Goal: Navigation & Orientation: Find specific page/section

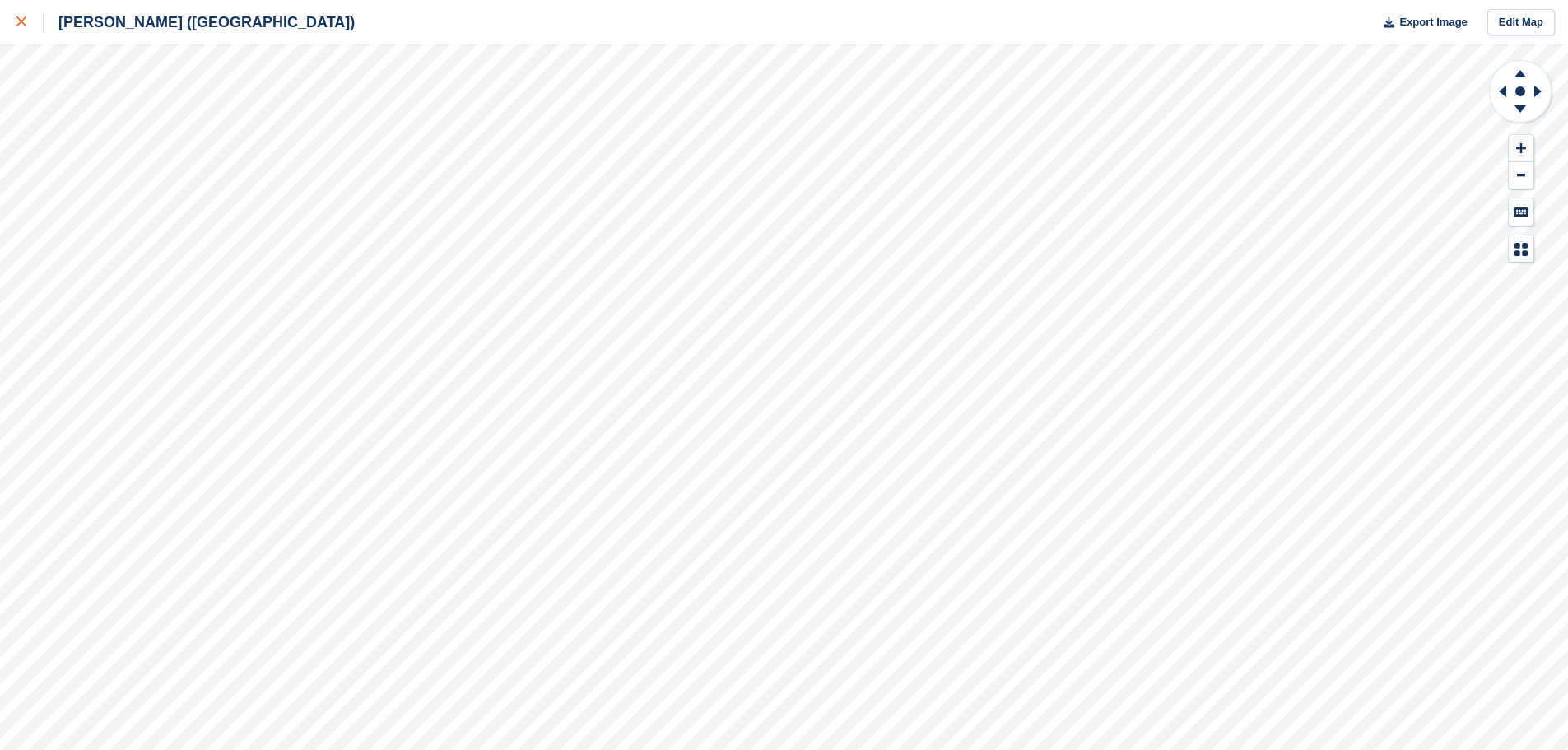
click at [21, 20] on icon at bounding box center [22, 22] width 10 height 10
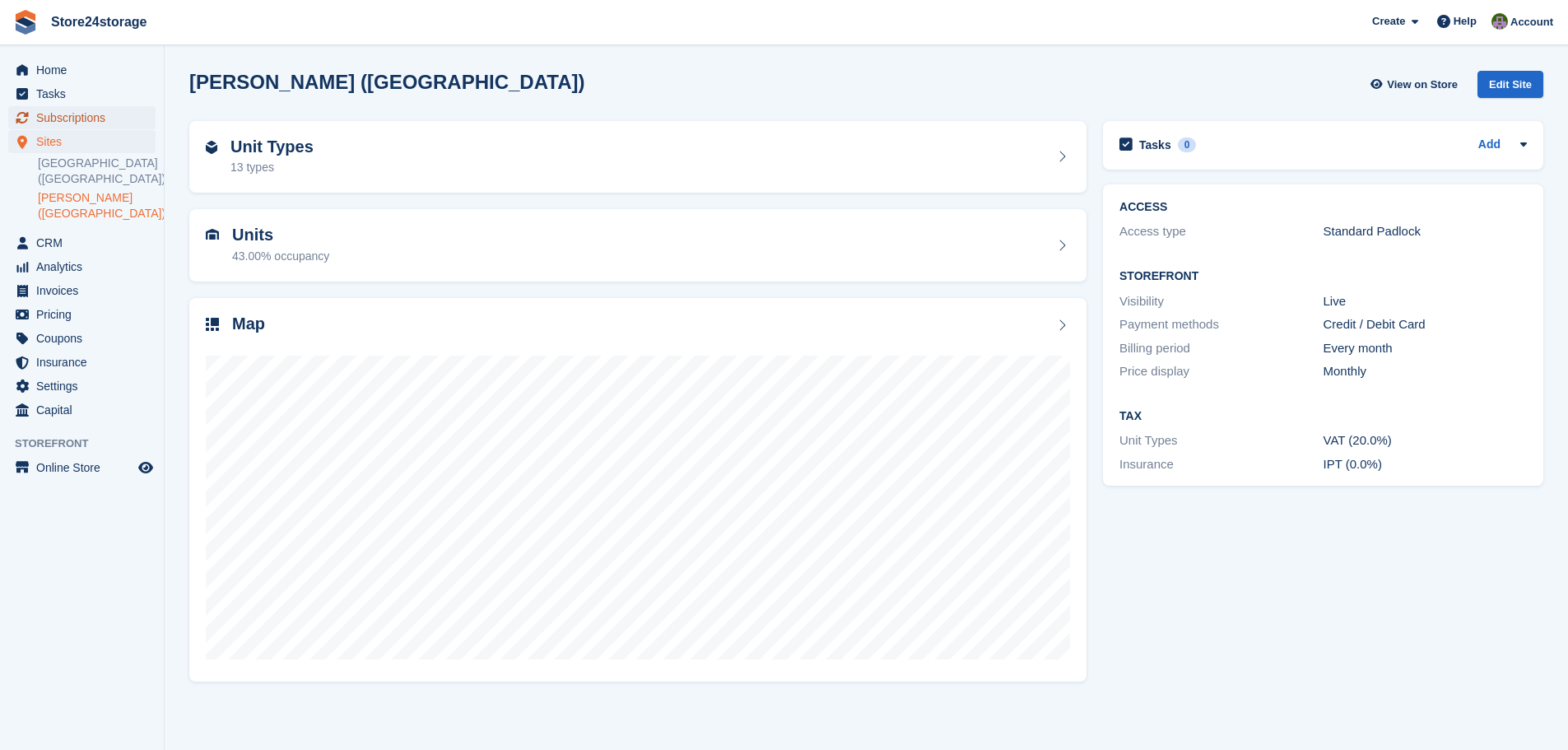
click at [79, 116] on span "Subscriptions" at bounding box center [85, 118] width 99 height 23
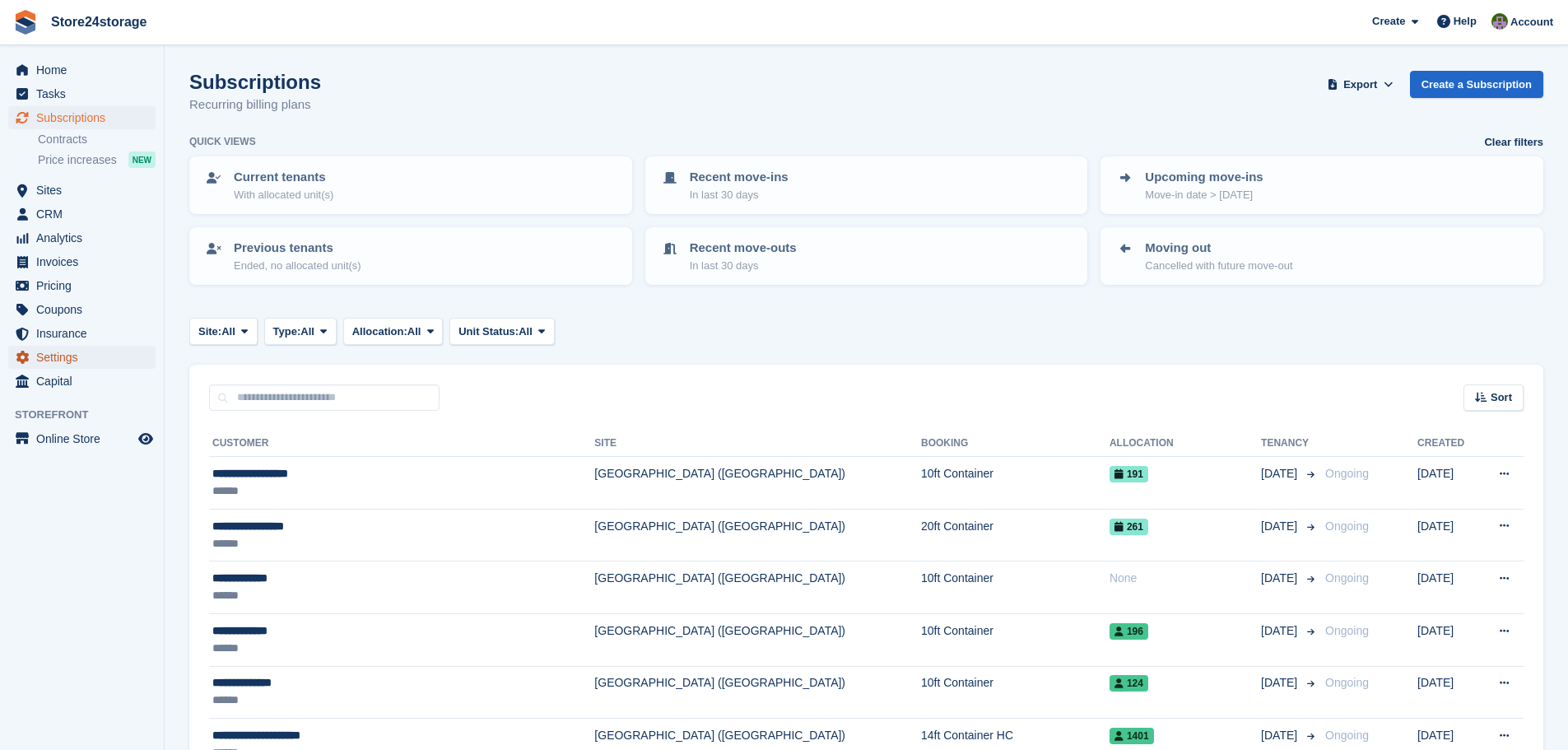
click at [70, 353] on span "Settings" at bounding box center [85, 358] width 99 height 23
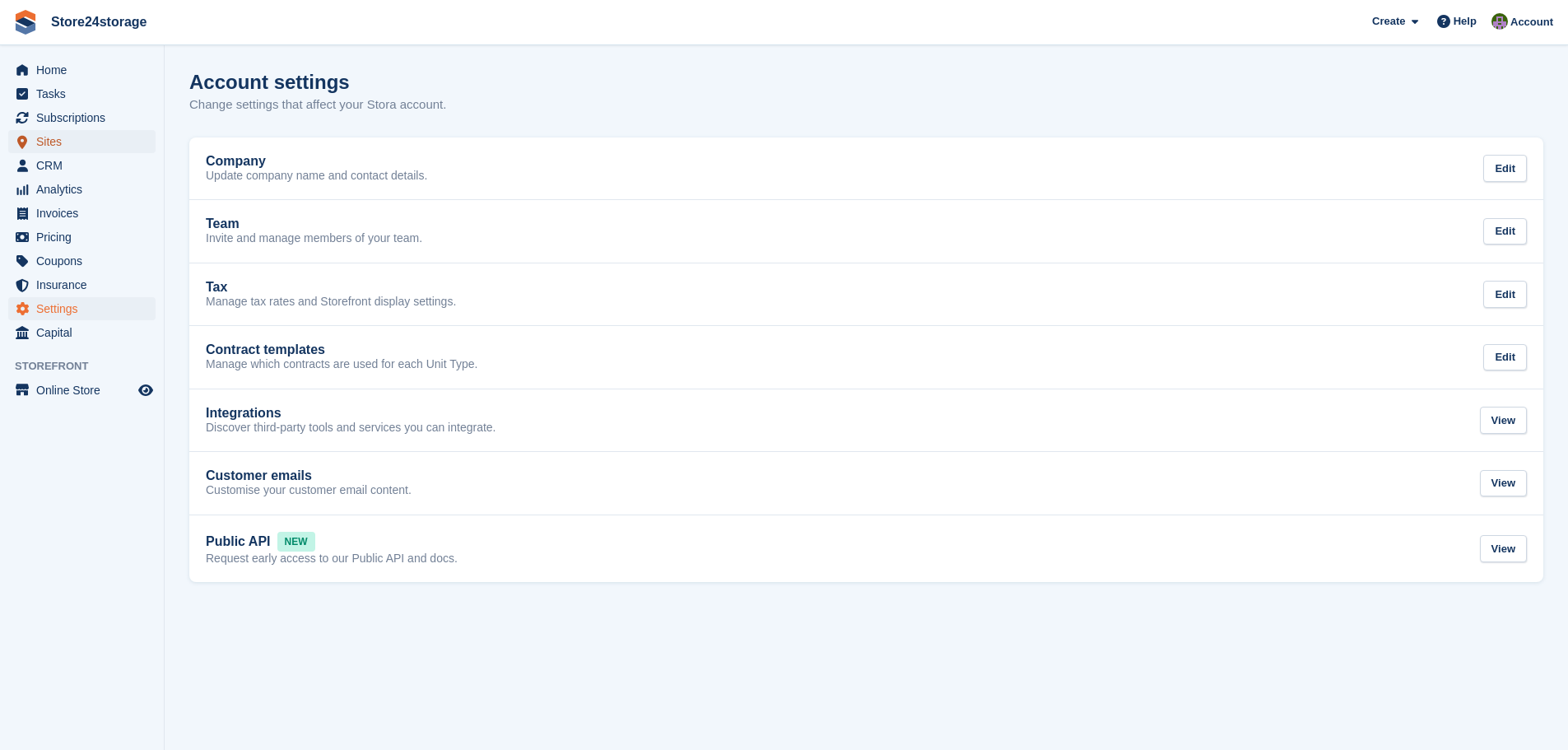
click at [102, 137] on span "Sites" at bounding box center [85, 142] width 99 height 23
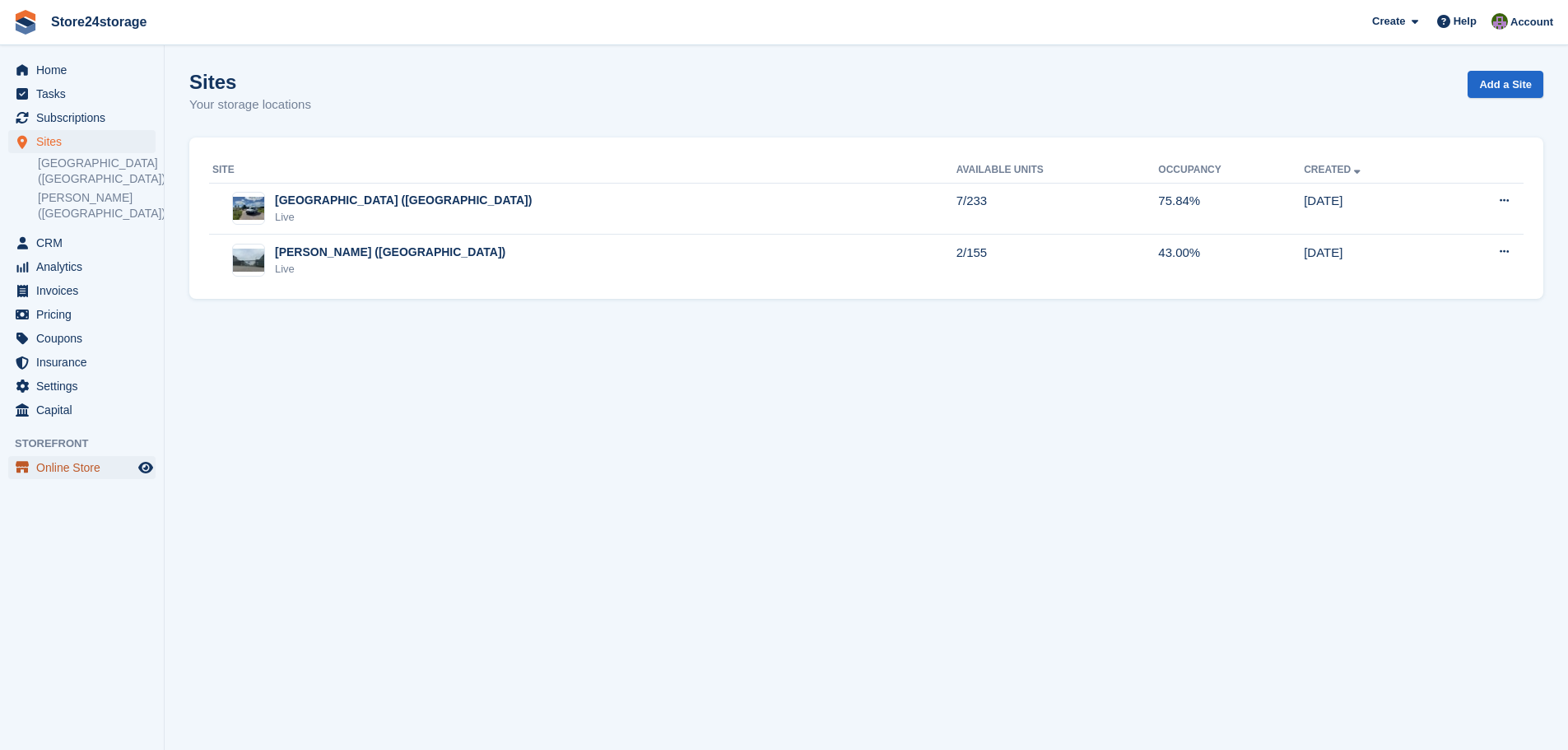
click at [87, 470] on span "Online Store" at bounding box center [85, 468] width 99 height 23
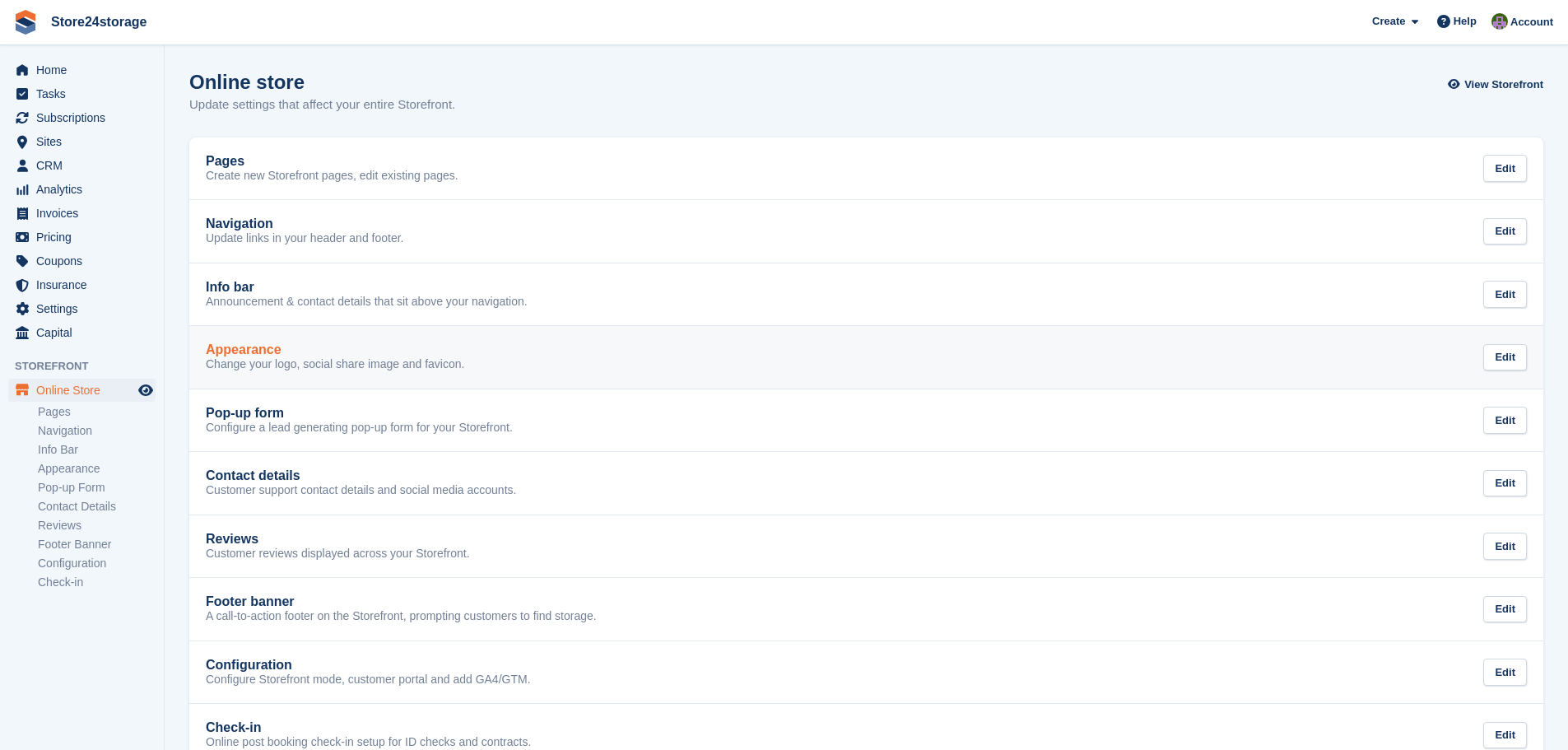
scroll to position [41, 0]
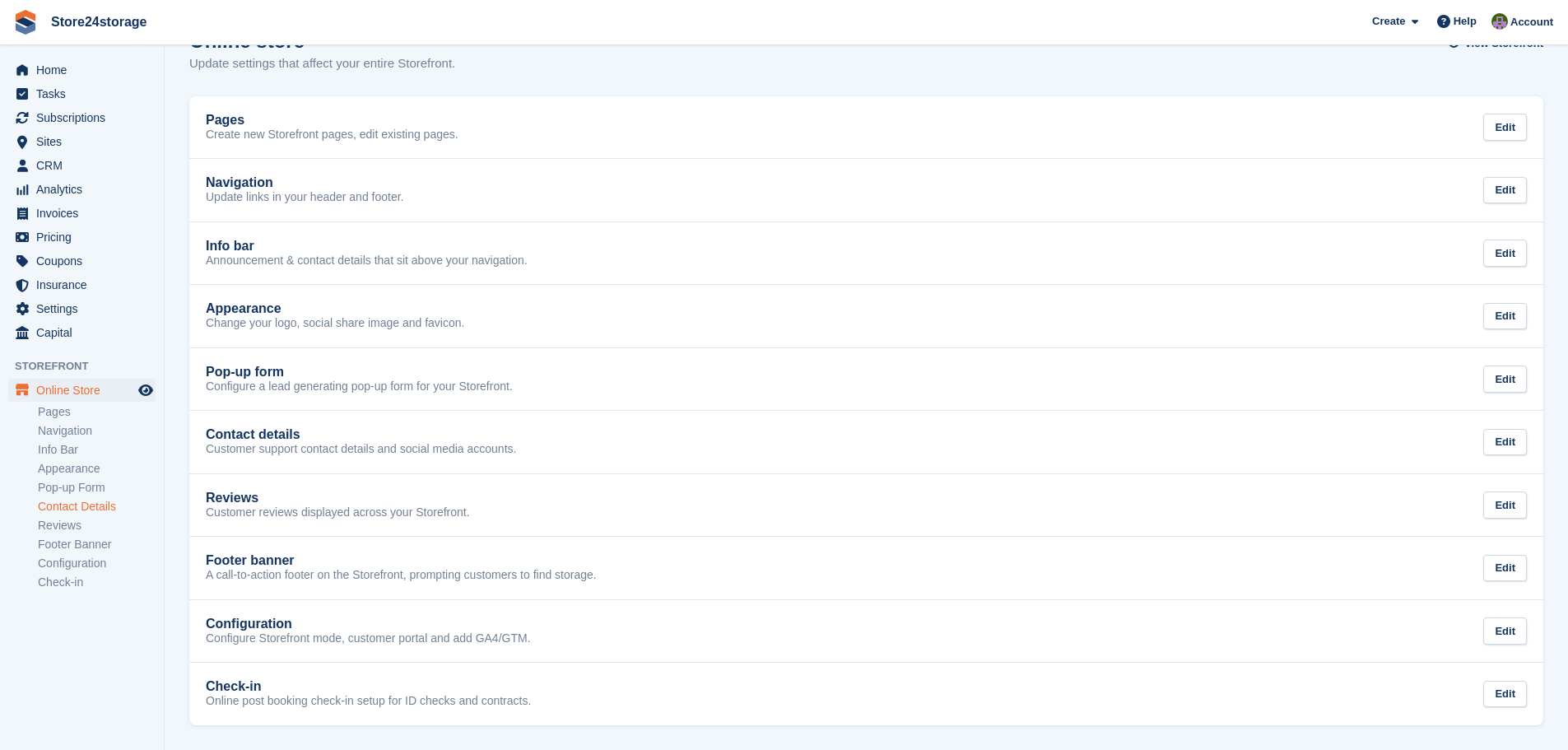
click at [95, 504] on link "Contact Details" at bounding box center [97, 506] width 118 height 16
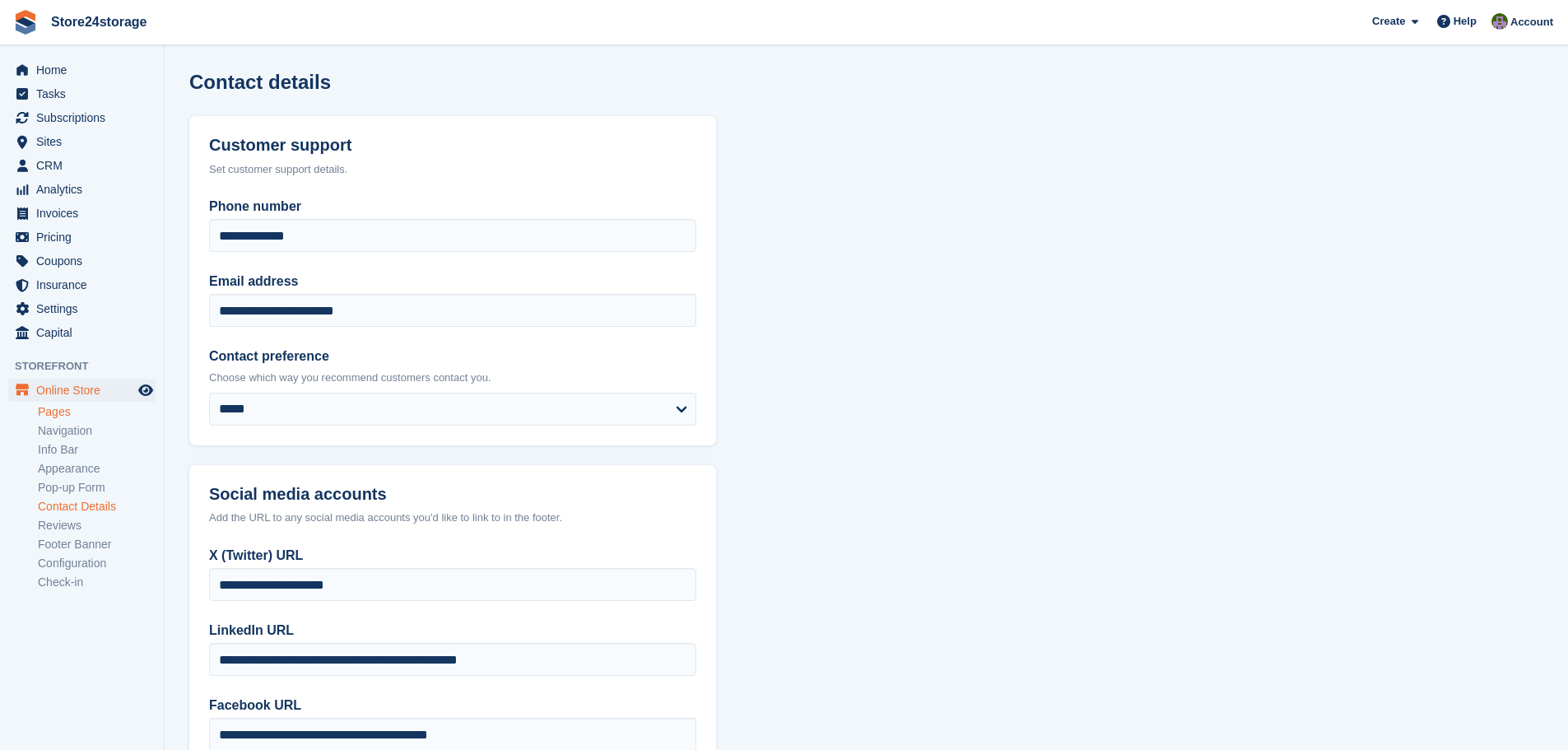
click at [112, 412] on link "Pages" at bounding box center [97, 412] width 118 height 16
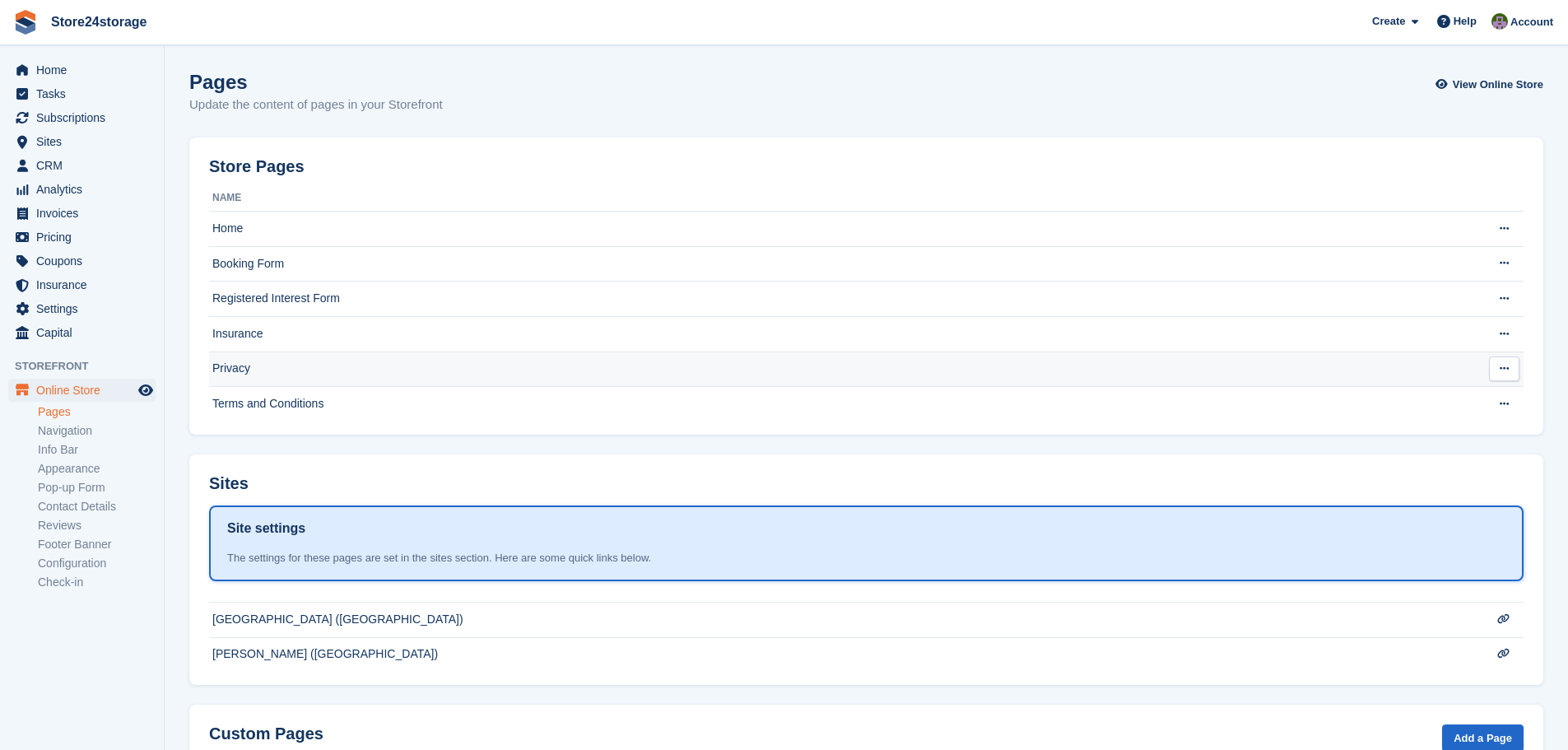
click at [271, 375] on td "Privacy" at bounding box center [833, 369] width 1249 height 36
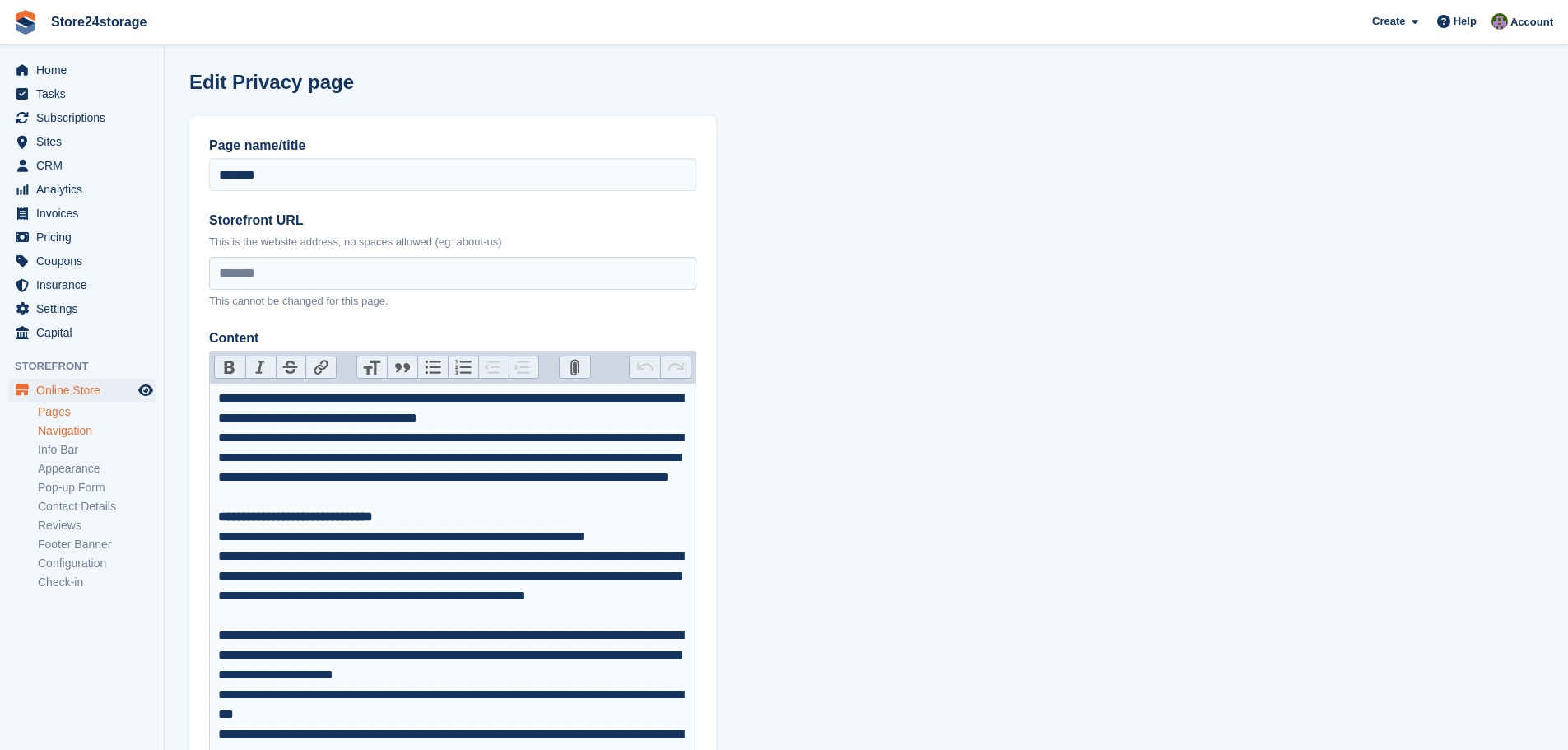
click at [79, 429] on link "Navigation" at bounding box center [97, 431] width 118 height 16
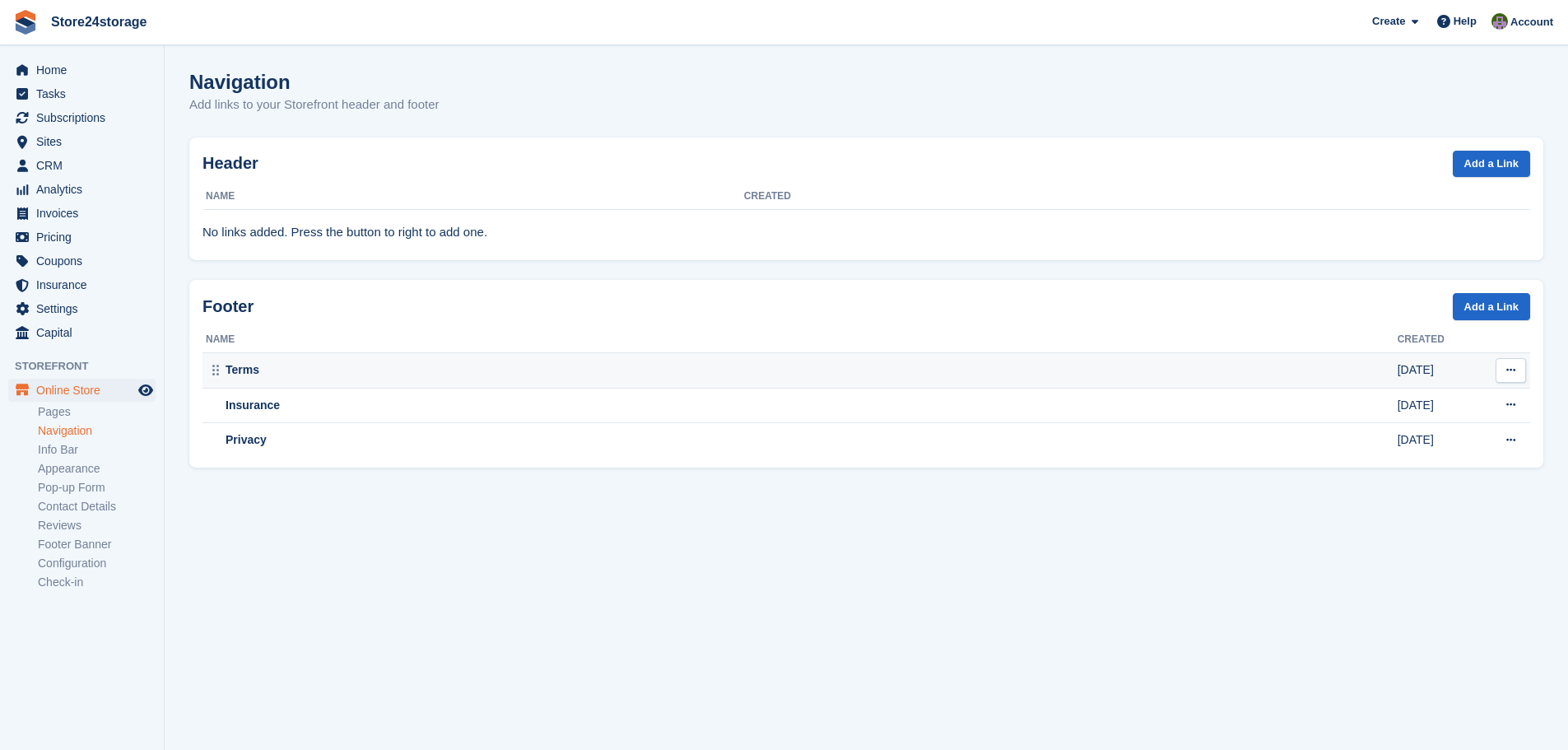
click at [330, 363] on div "Terms" at bounding box center [801, 370] width 1192 height 17
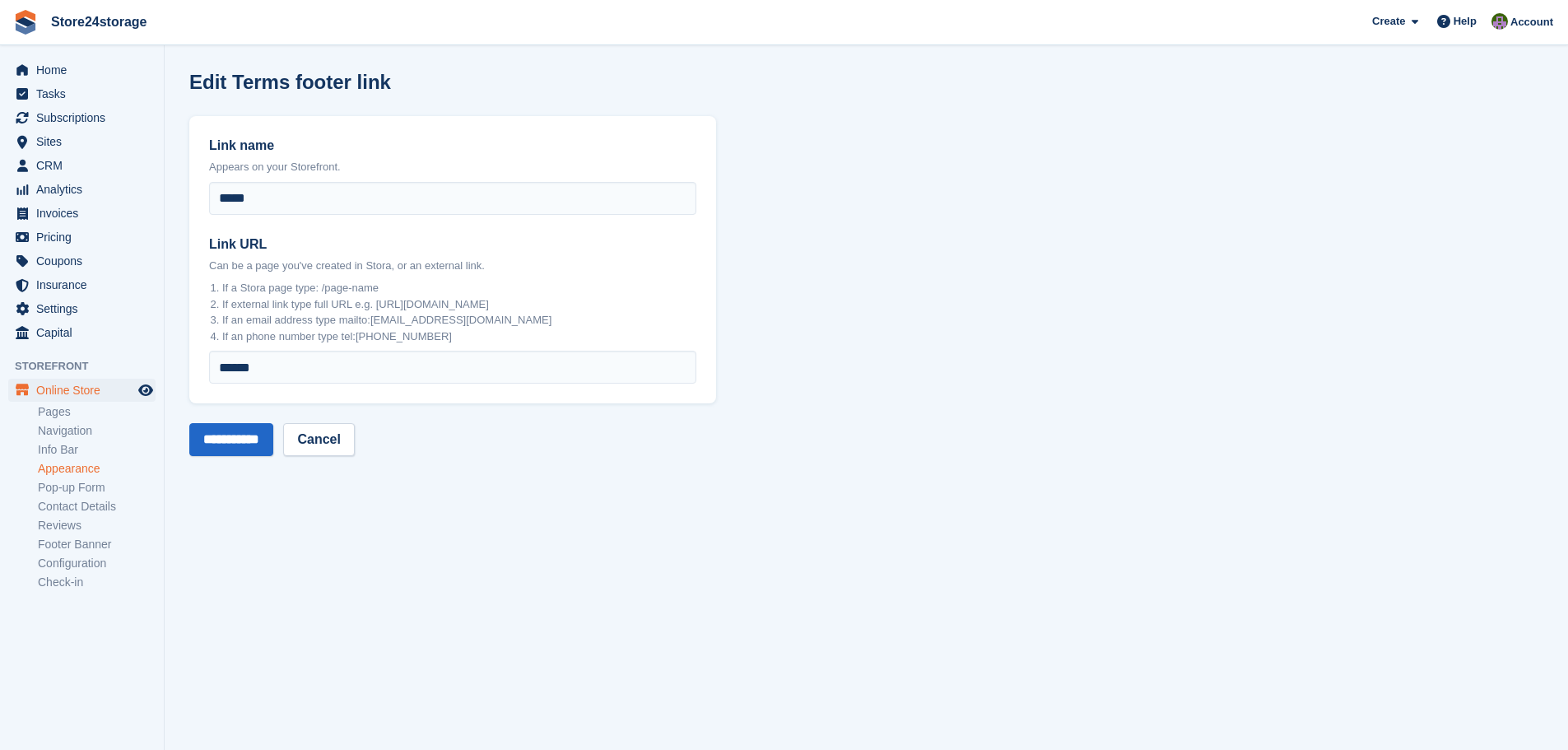
click at [85, 471] on link "Appearance" at bounding box center [97, 469] width 118 height 16
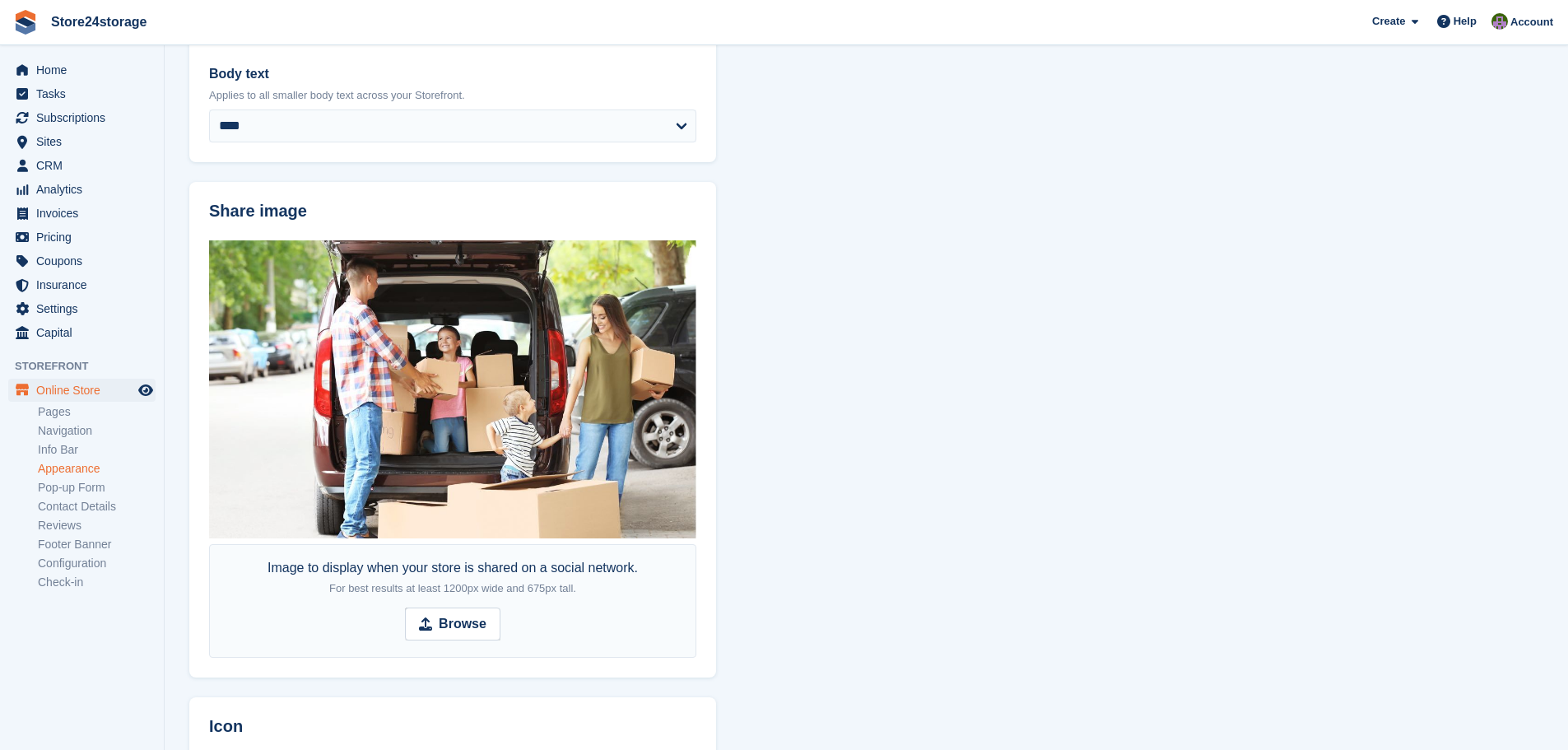
scroll to position [514, 0]
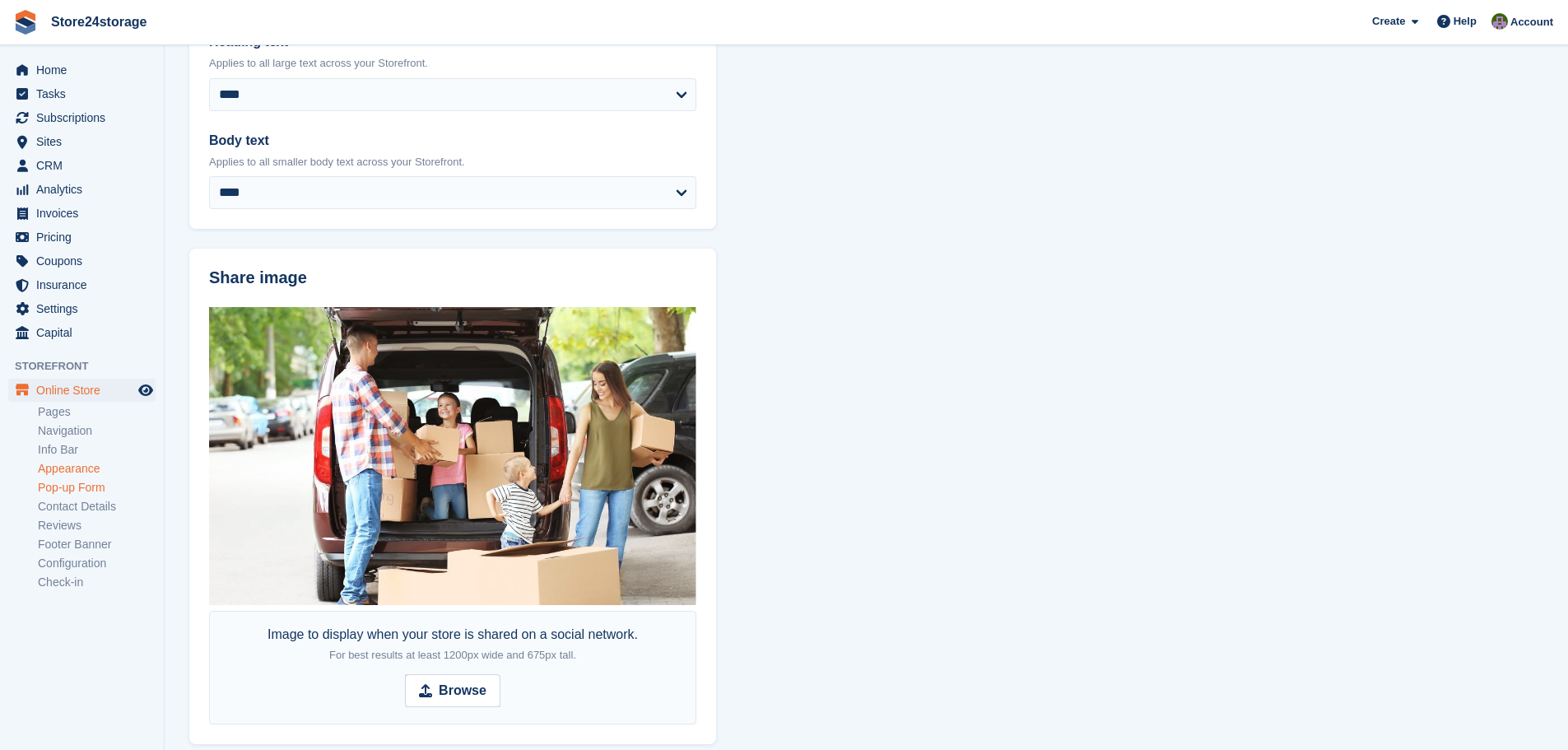
click at [85, 486] on link "Pop-up Form" at bounding box center [97, 488] width 118 height 16
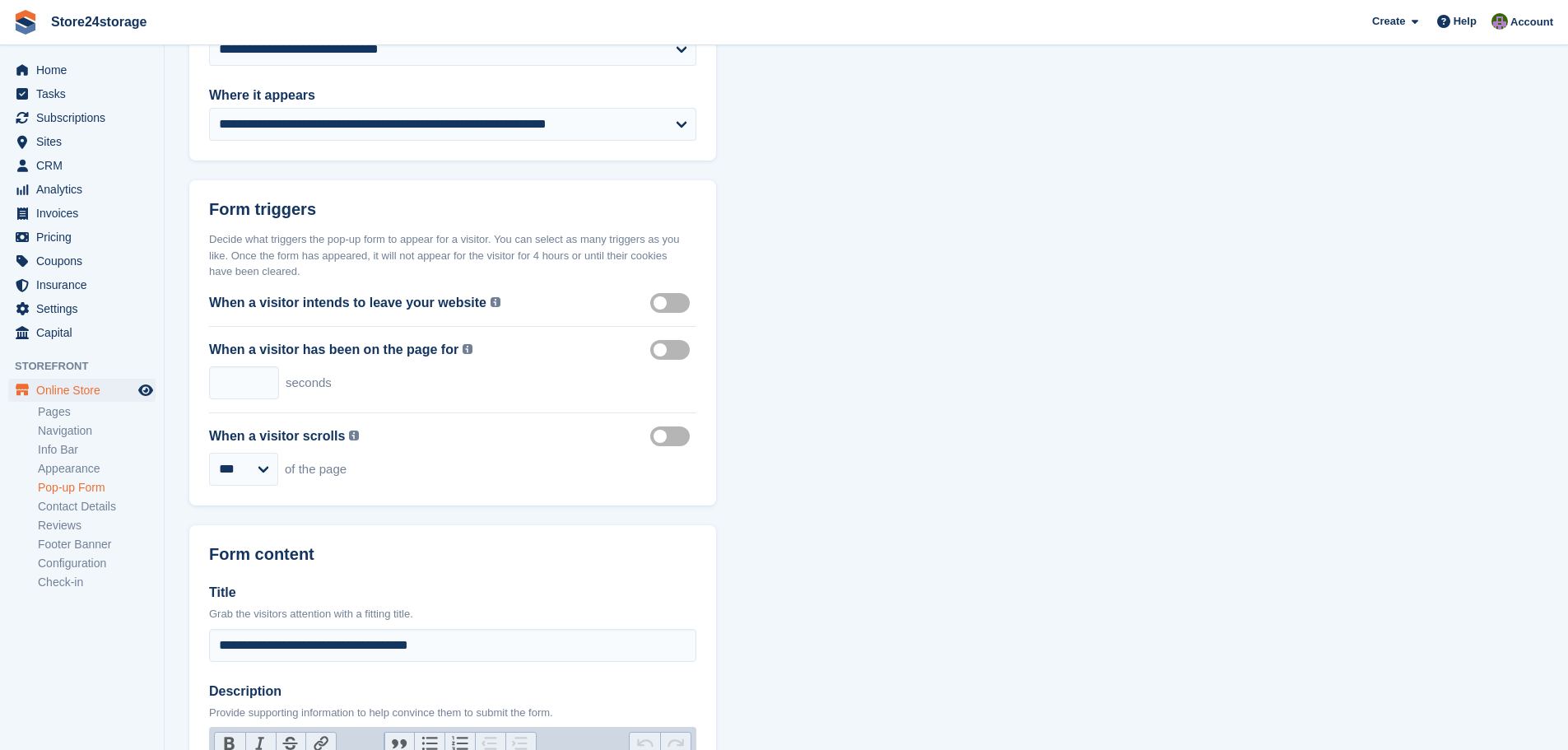
scroll to position [659, 0]
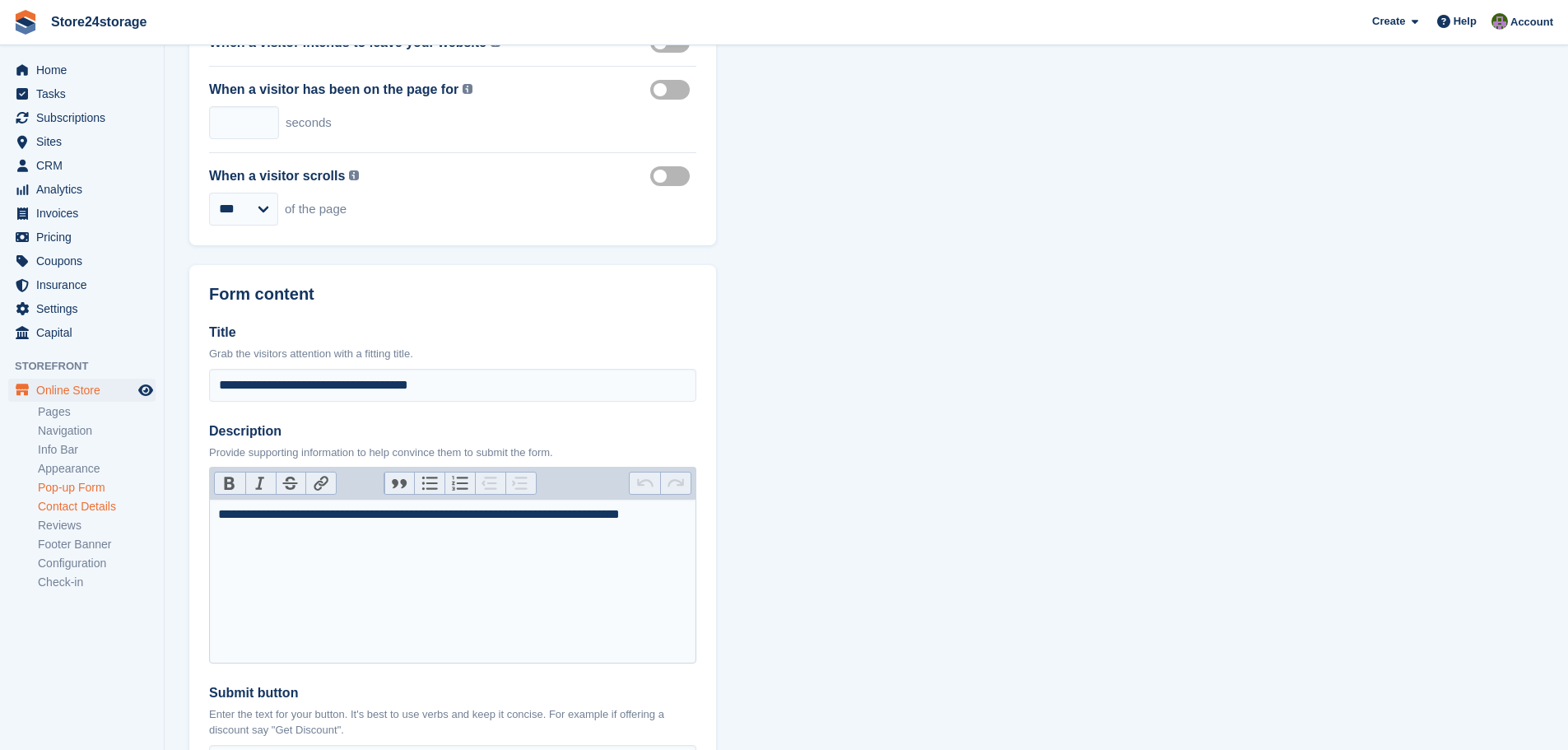
click at [89, 508] on link "Contact Details" at bounding box center [97, 506] width 118 height 16
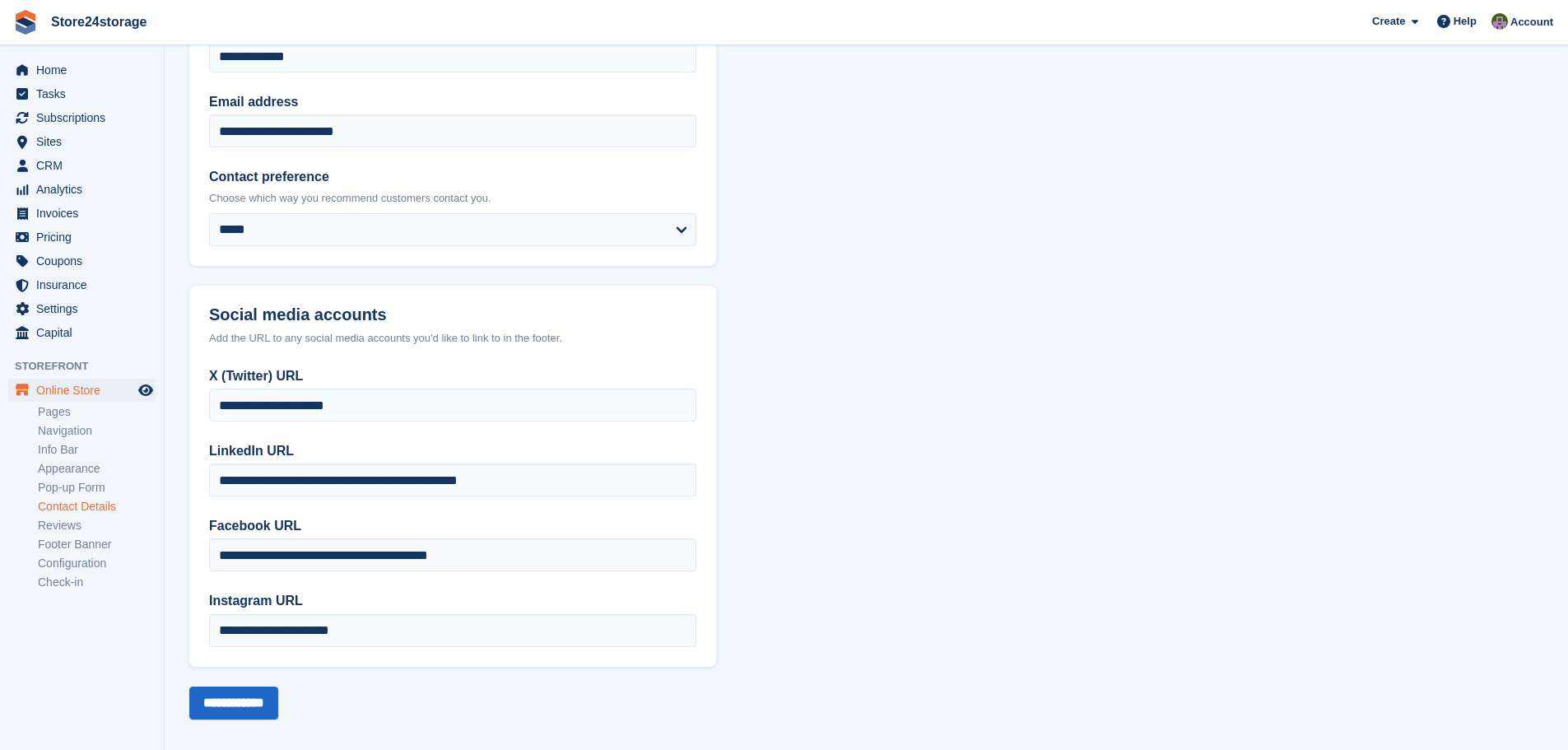
scroll to position [193, 0]
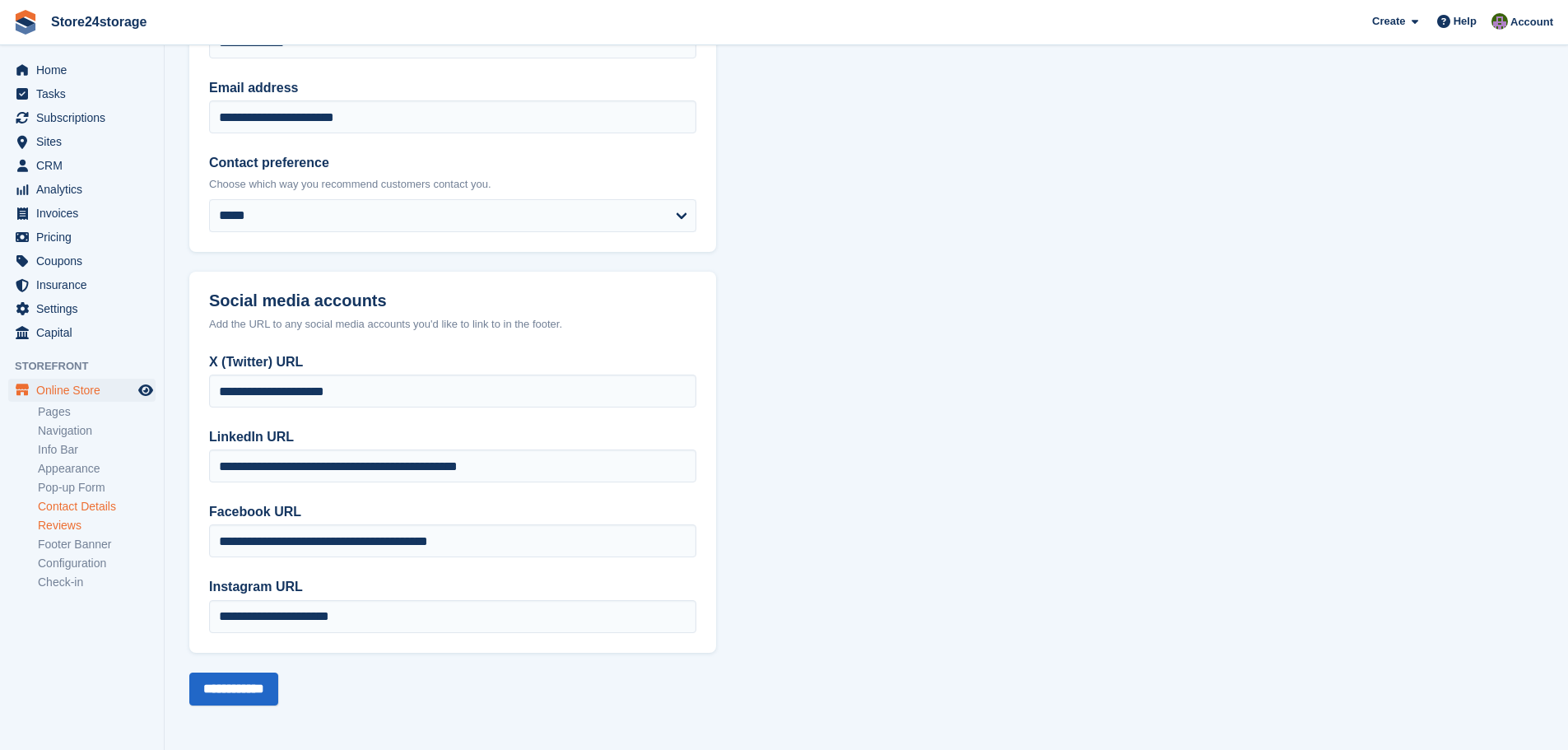
click at [79, 522] on link "Reviews" at bounding box center [97, 525] width 118 height 16
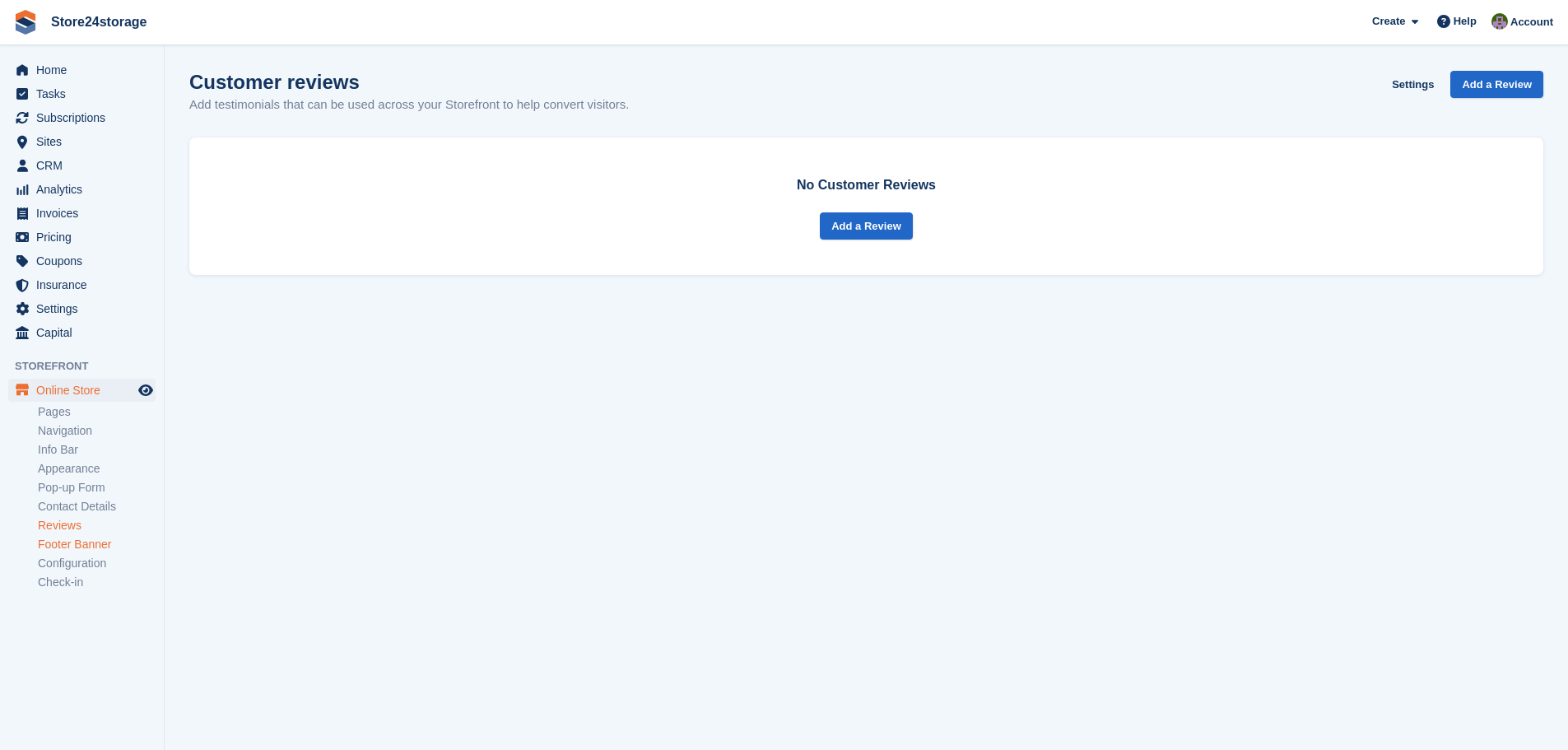
click at [82, 540] on link "Footer Banner" at bounding box center [97, 544] width 118 height 16
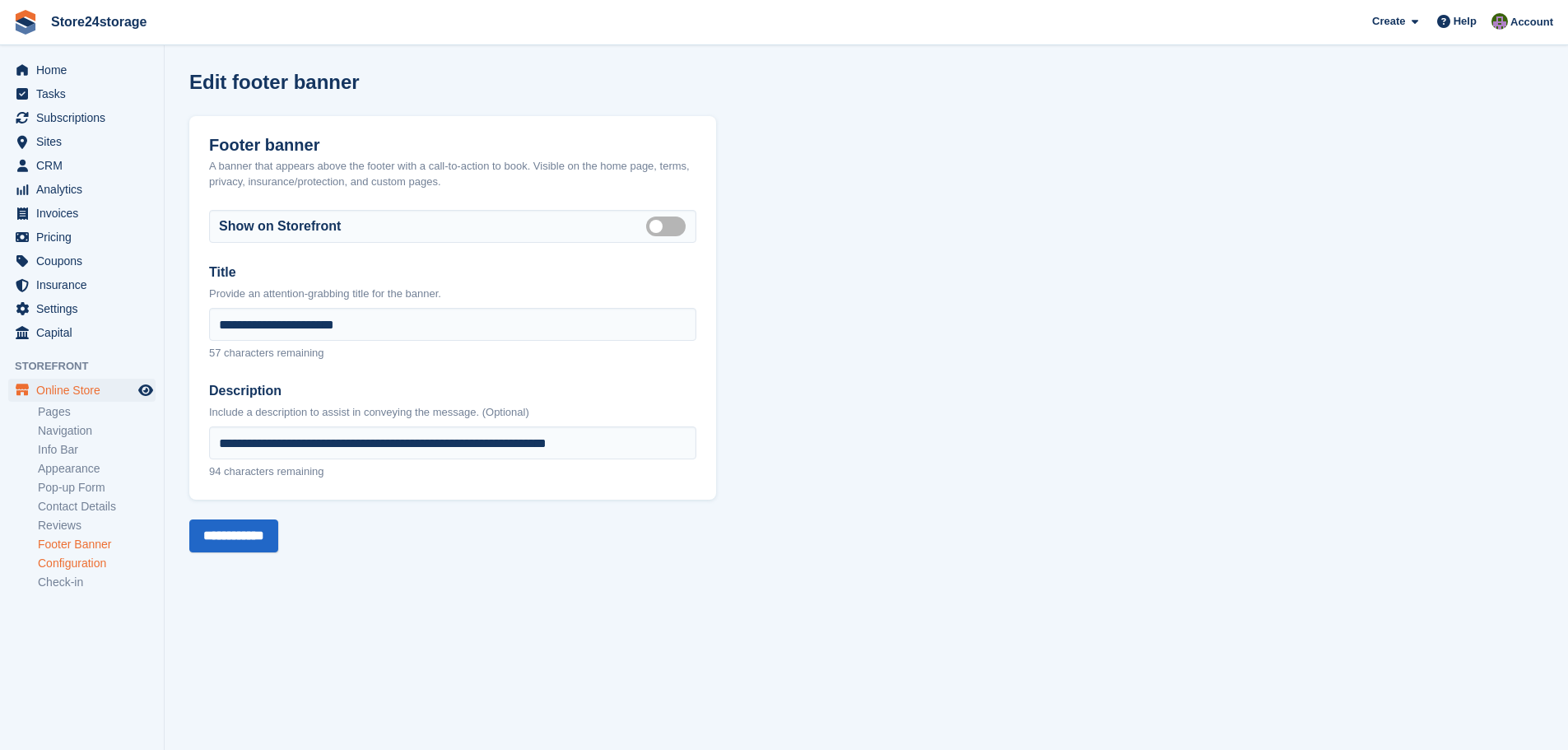
click at [103, 563] on link "Configuration" at bounding box center [97, 563] width 118 height 16
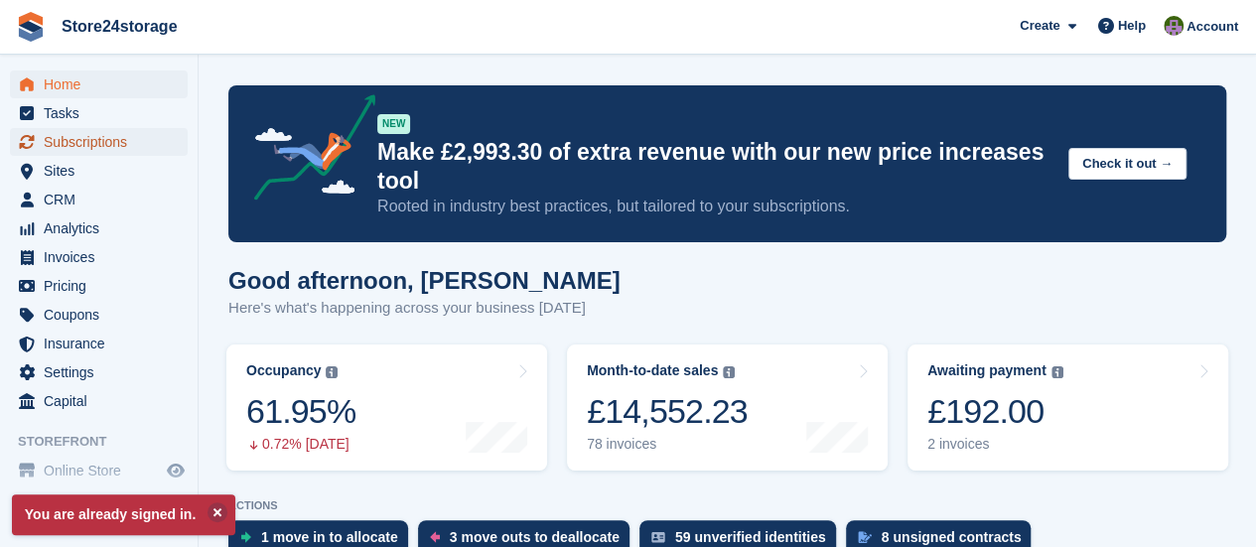
click at [96, 144] on span "Subscriptions" at bounding box center [103, 142] width 119 height 28
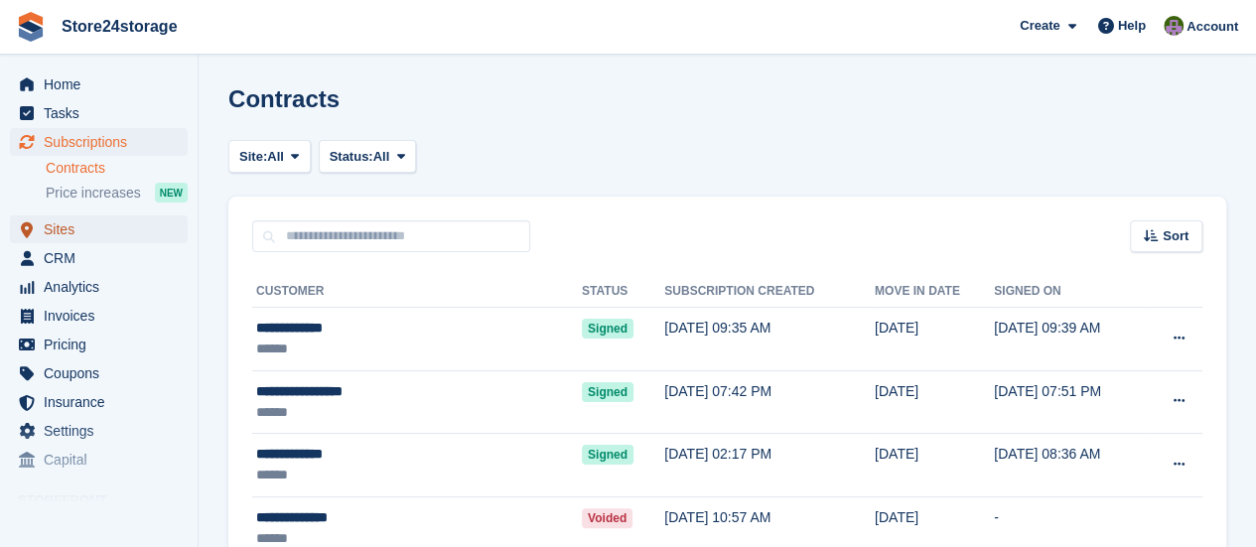
click at [66, 227] on span "Sites" at bounding box center [103, 229] width 119 height 28
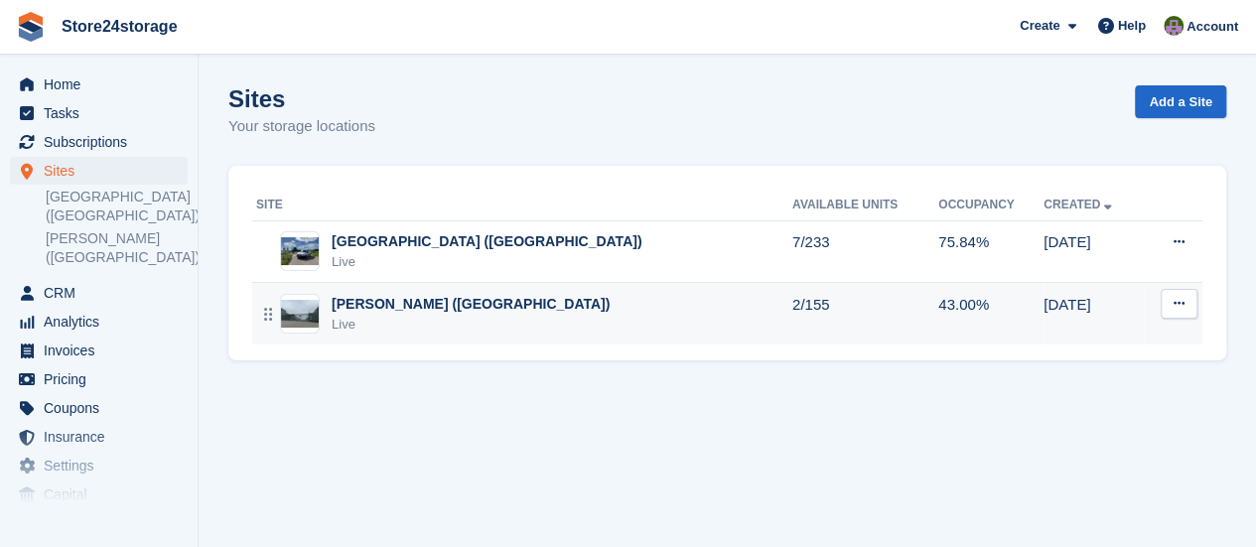
click at [441, 311] on div "[PERSON_NAME] ([GEOGRAPHIC_DATA])" at bounding box center [471, 304] width 278 height 21
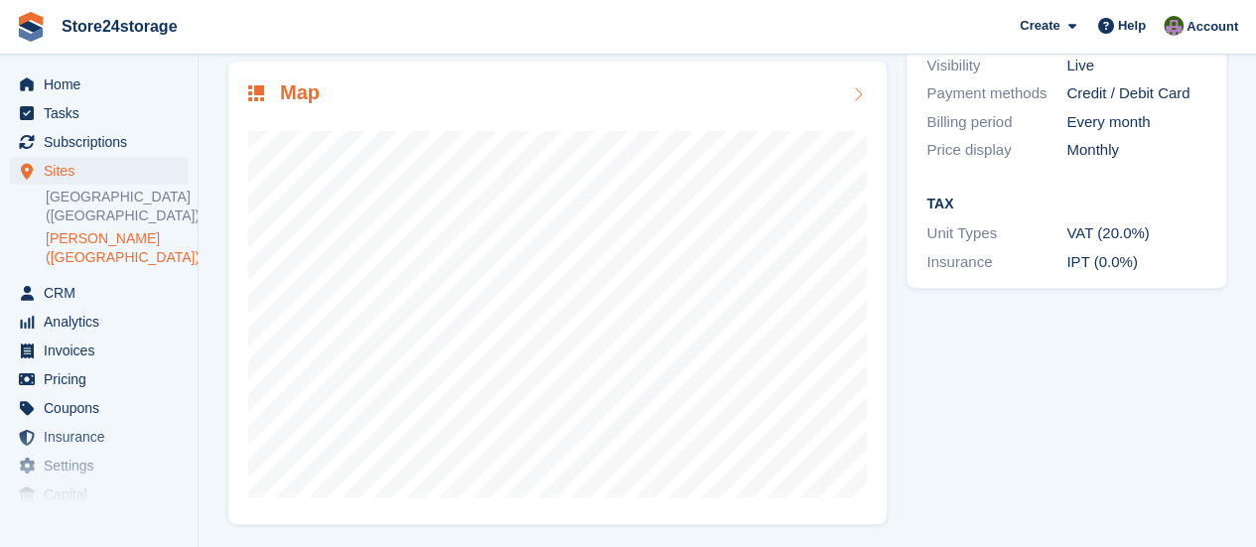
scroll to position [299, 0]
